Goal: Book appointment/travel/reservation

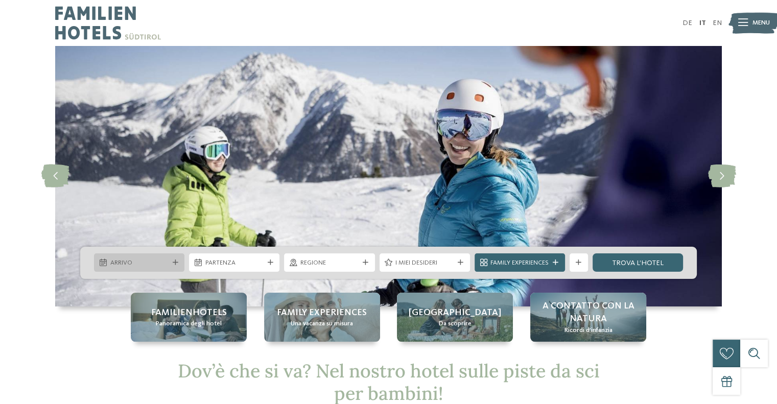
click at [136, 259] on span "Arrivo" at bounding box center [139, 263] width 58 height 9
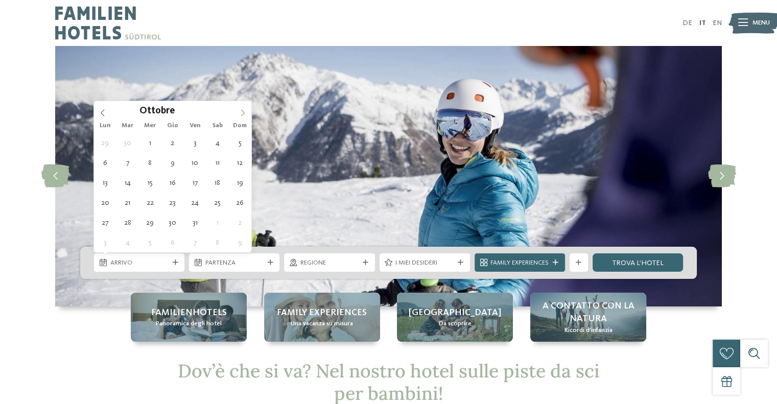
click at [245, 111] on icon at bounding box center [242, 112] width 7 height 7
type input "****"
click at [245, 111] on icon at bounding box center [242, 112] width 7 height 7
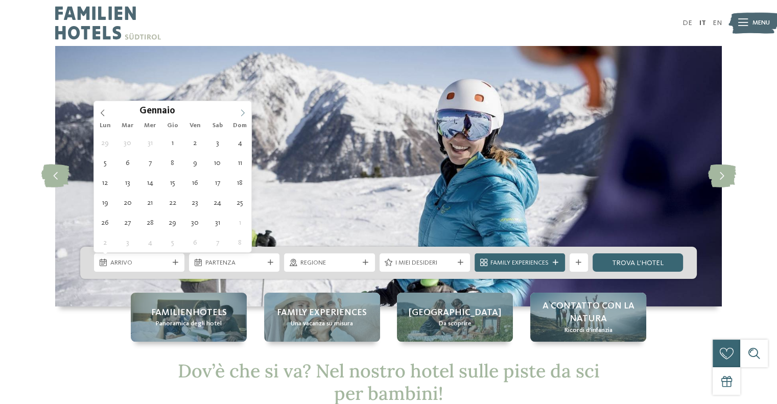
click at [245, 111] on icon at bounding box center [242, 112] width 7 height 7
type div "[DATE]"
type input "****"
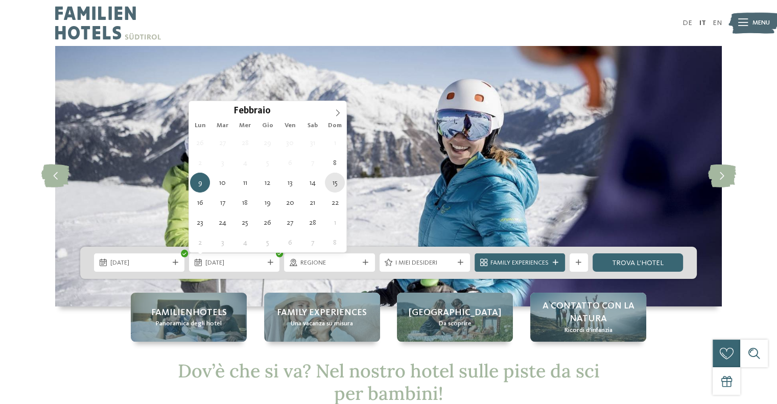
type div "[DATE]"
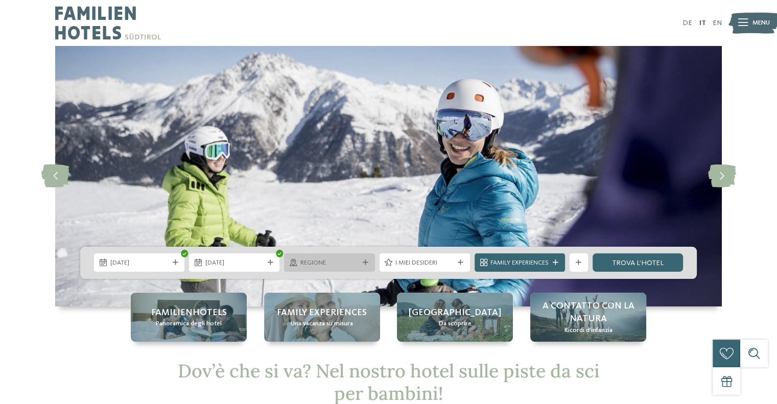
click at [317, 261] on span "Regione" at bounding box center [330, 263] width 58 height 9
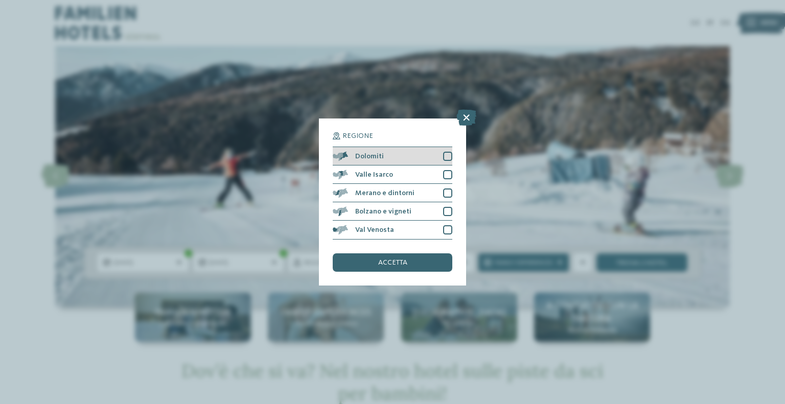
click at [445, 159] on div at bounding box center [447, 156] width 9 height 9
click at [391, 263] on span "accetta" at bounding box center [392, 262] width 29 height 7
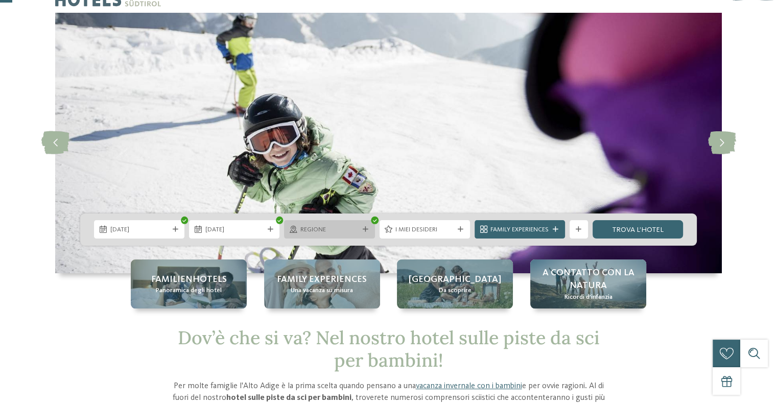
scroll to position [51, 0]
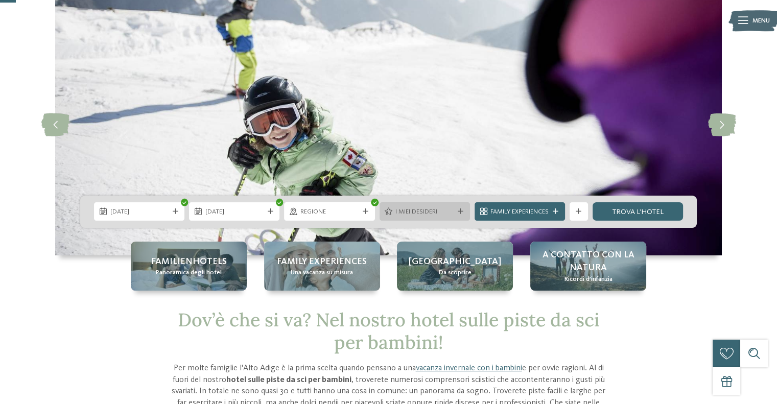
click at [440, 212] on span "I miei desideri" at bounding box center [425, 212] width 58 height 9
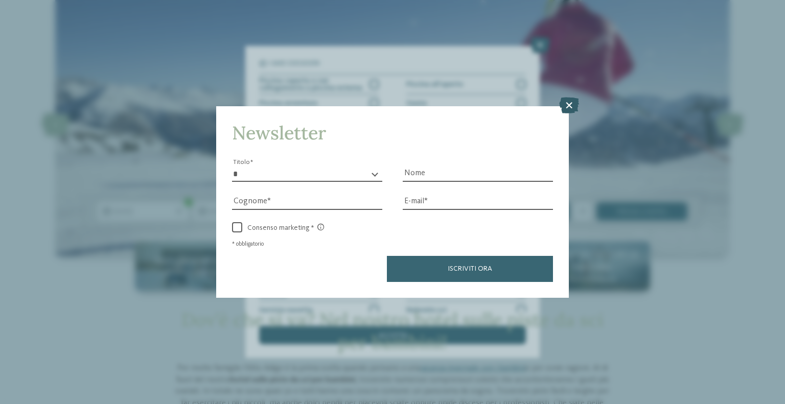
click at [568, 104] on icon at bounding box center [569, 105] width 20 height 16
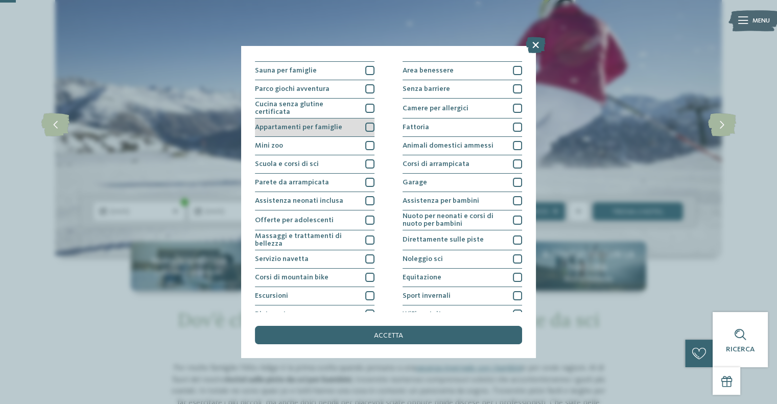
scroll to position [79, 0]
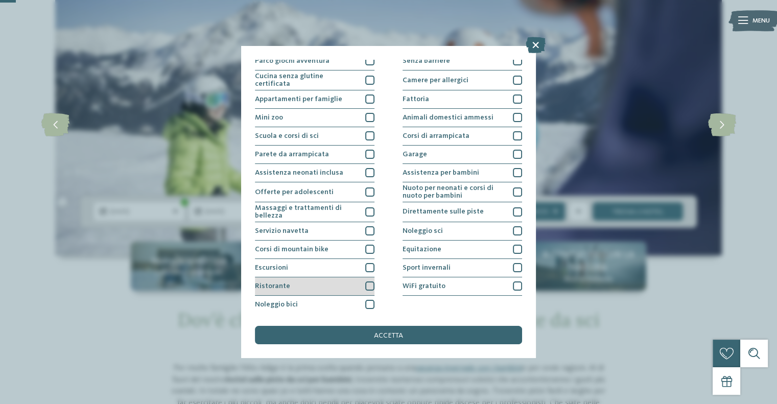
click at [365, 282] on div at bounding box center [369, 286] width 9 height 9
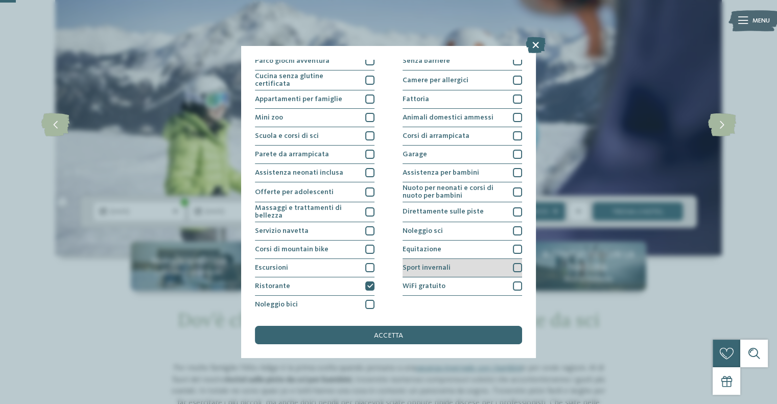
click at [513, 269] on div at bounding box center [517, 267] width 9 height 9
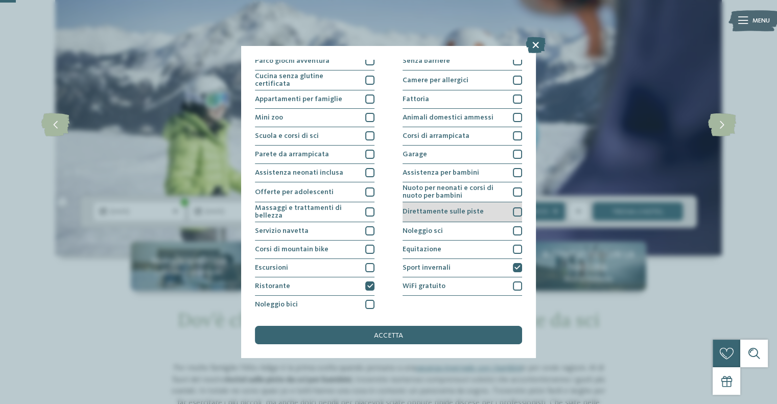
click at [514, 210] on div at bounding box center [517, 212] width 9 height 9
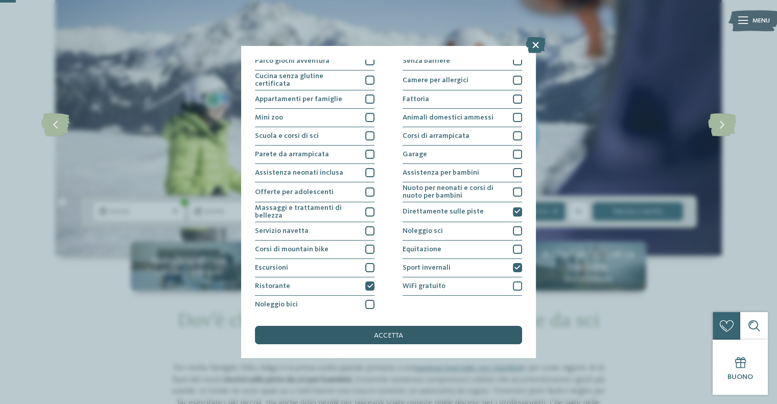
click at [413, 332] on div "accetta" at bounding box center [388, 335] width 267 height 18
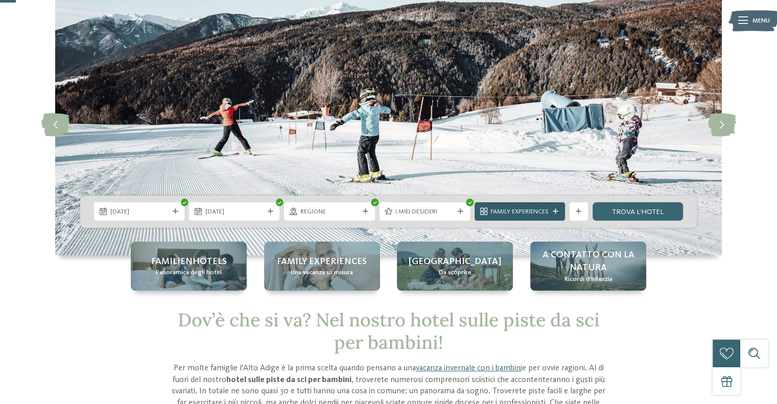
click at [554, 211] on icon at bounding box center [556, 212] width 6 height 6
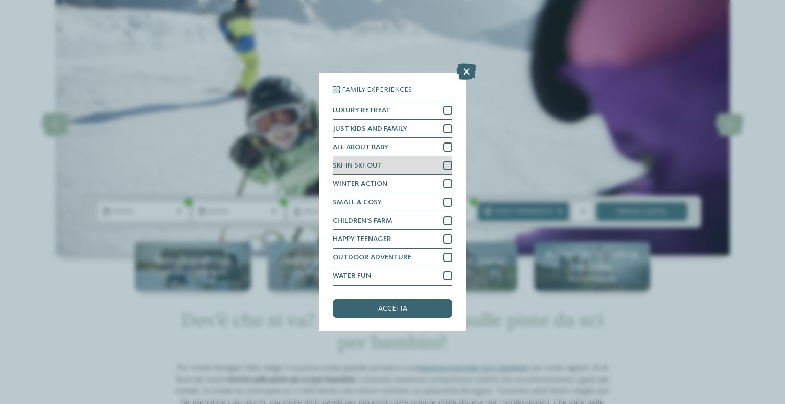
click at [444, 167] on div at bounding box center [447, 165] width 9 height 9
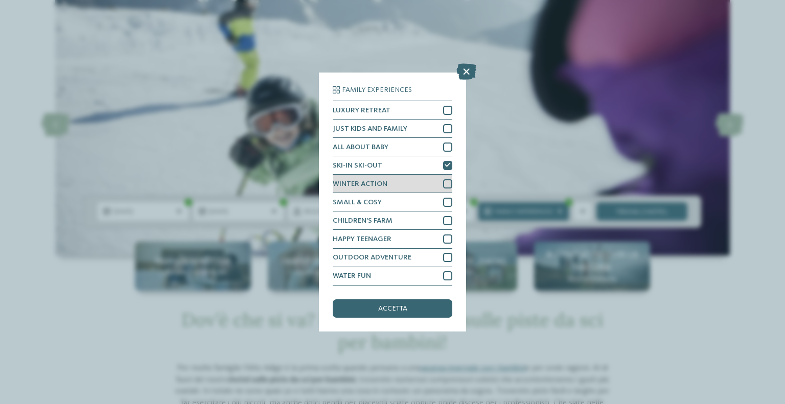
click at [446, 183] on div at bounding box center [447, 183] width 9 height 9
click at [449, 182] on icon at bounding box center [448, 184] width 6 height 6
click at [405, 302] on div "accetta" at bounding box center [393, 309] width 120 height 18
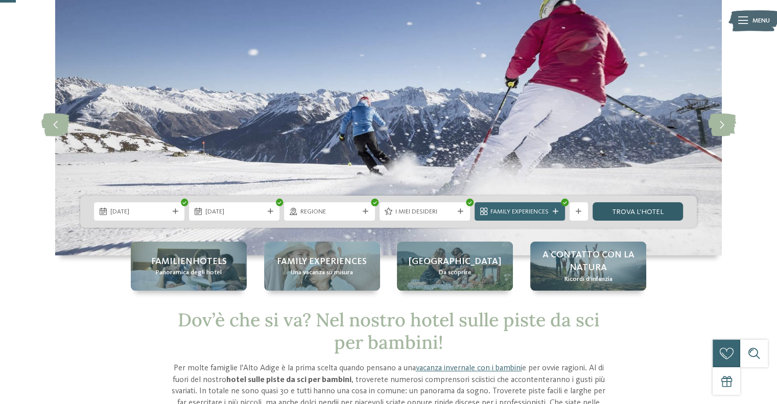
click at [627, 211] on link "trova l’hotel" at bounding box center [638, 211] width 90 height 18
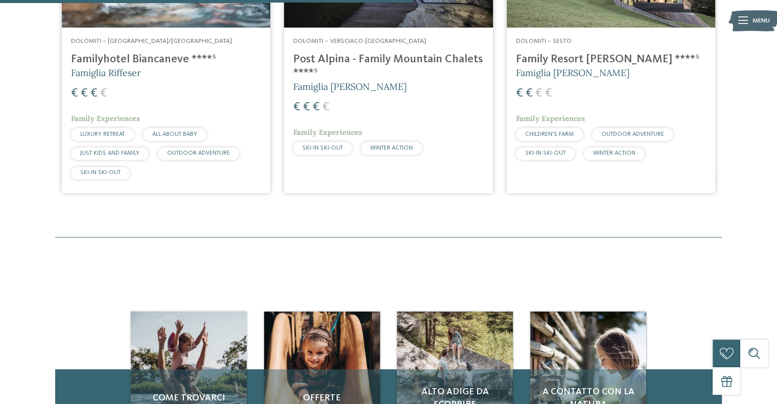
scroll to position [347, 0]
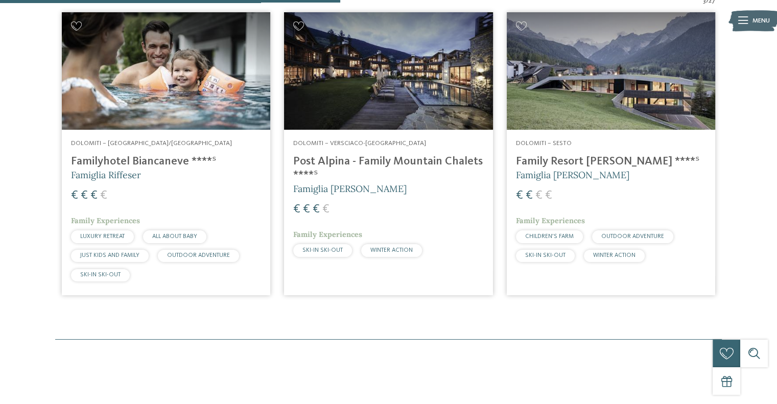
click at [557, 160] on h4 "Family Resort [PERSON_NAME] ****ˢ" at bounding box center [611, 162] width 190 height 14
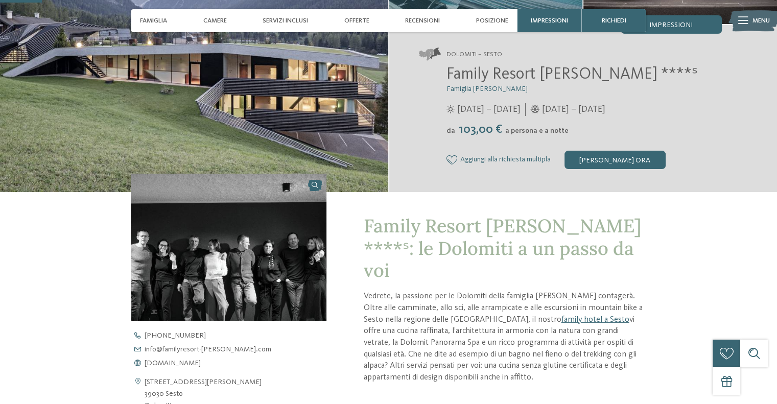
scroll to position [153, 0]
